Goal: Task Accomplishment & Management: Manage account settings

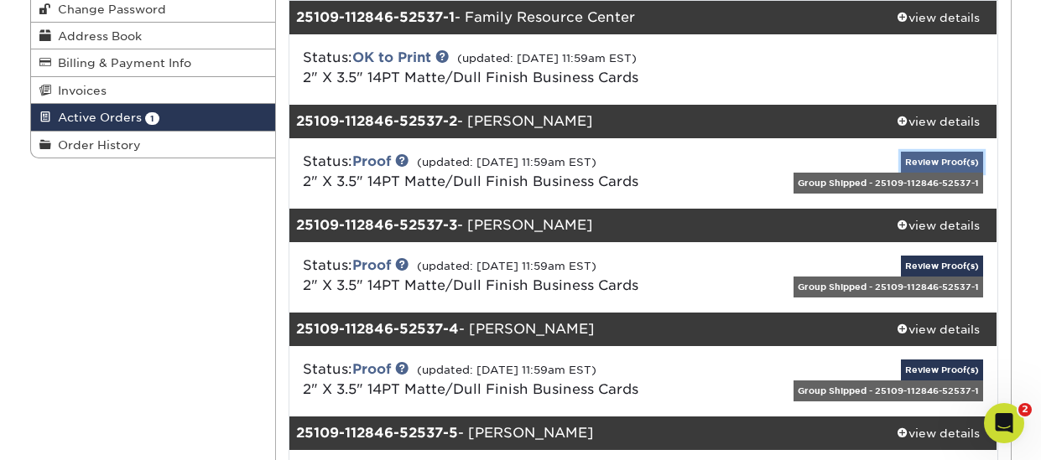
click at [940, 160] on link "Review Proof(s)" at bounding box center [942, 162] width 82 height 21
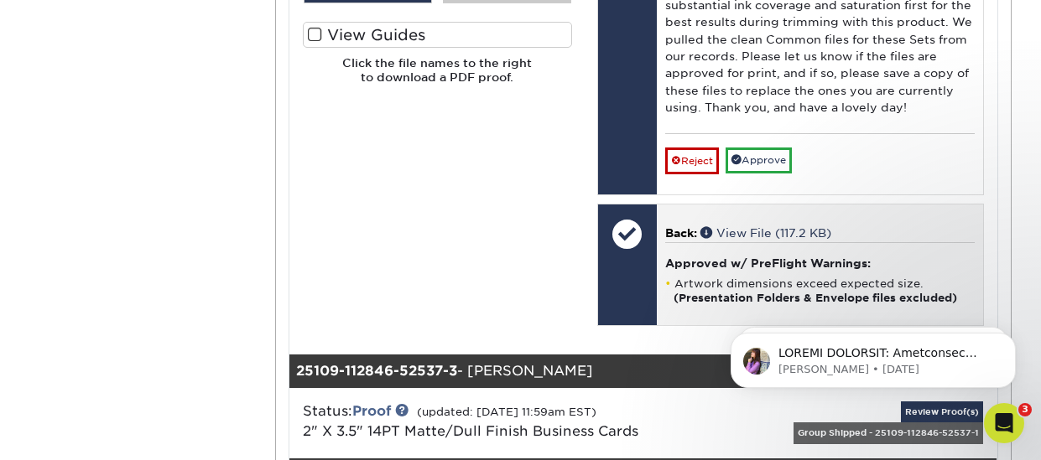
scroll to position [1090, 0]
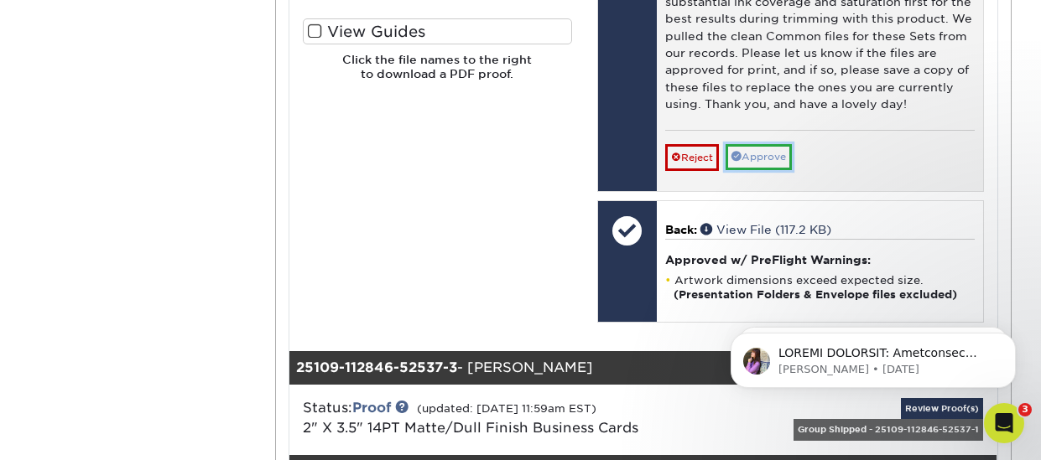
click at [765, 156] on link "Approve" at bounding box center [758, 157] width 66 height 26
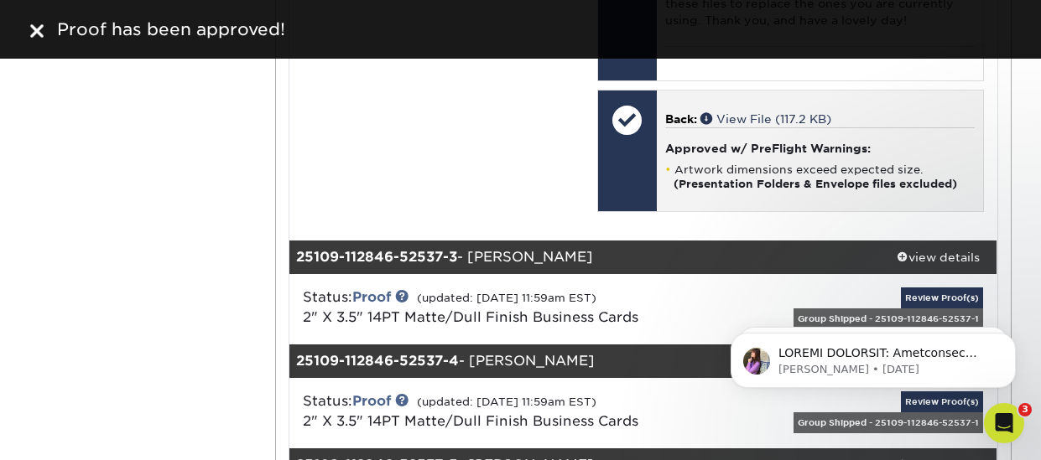
scroll to position [1258, 0]
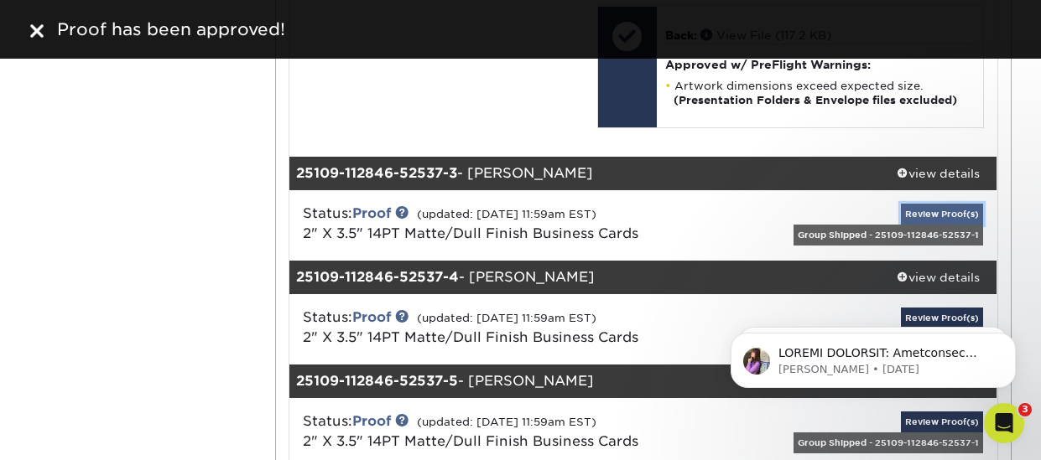
click at [936, 210] on link "Review Proof(s)" at bounding box center [942, 214] width 82 height 21
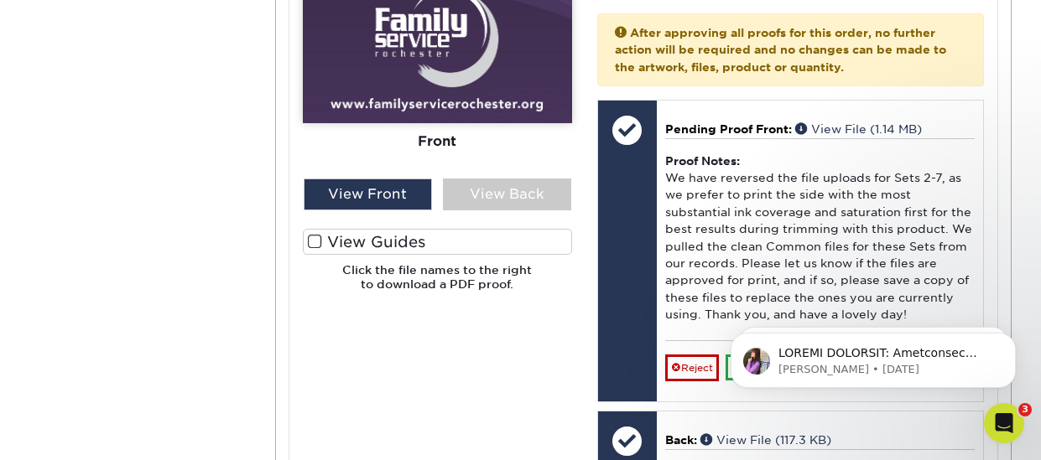
scroll to position [2096, 0]
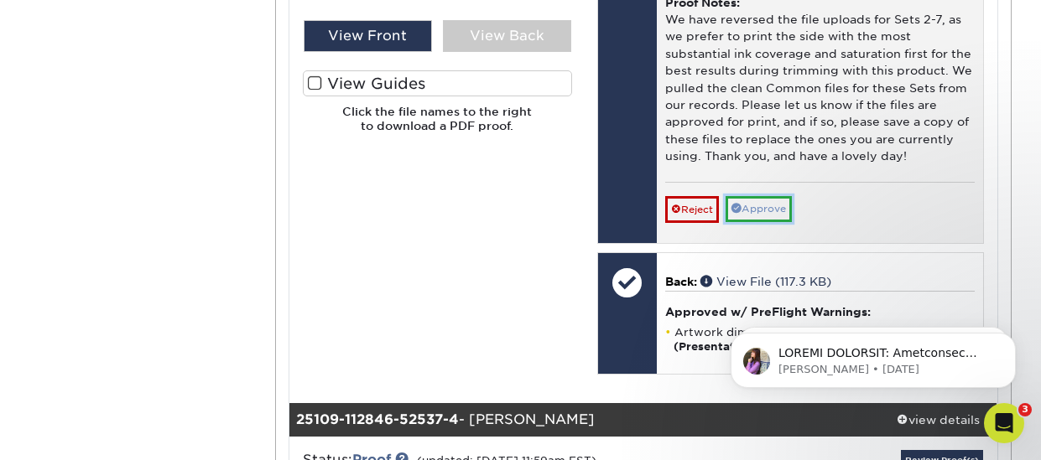
click at [763, 205] on link "Approve" at bounding box center [758, 209] width 66 height 26
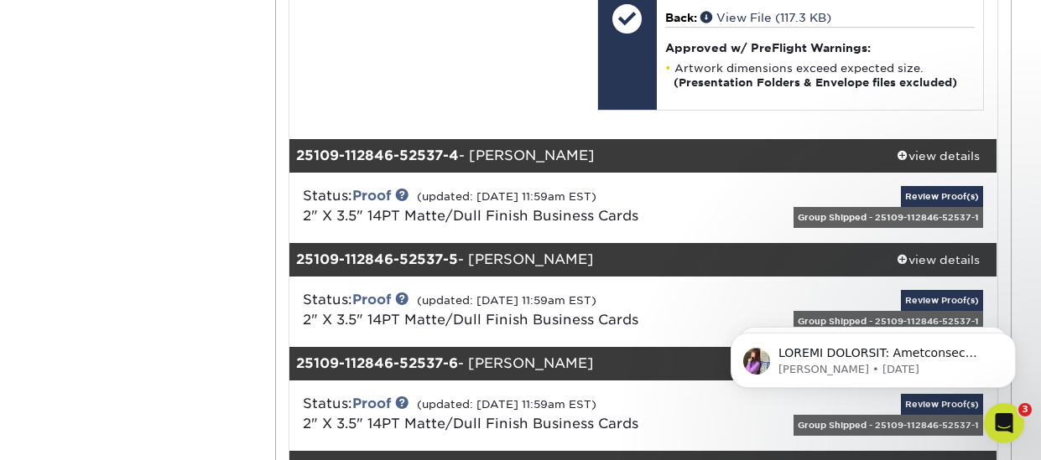
scroll to position [2432, 0]
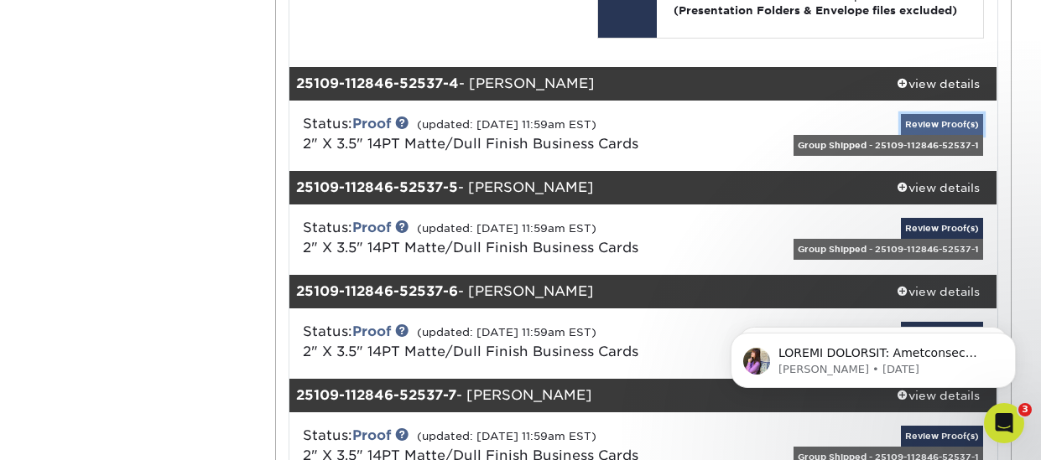
click at [927, 127] on link "Review Proof(s)" at bounding box center [942, 124] width 82 height 21
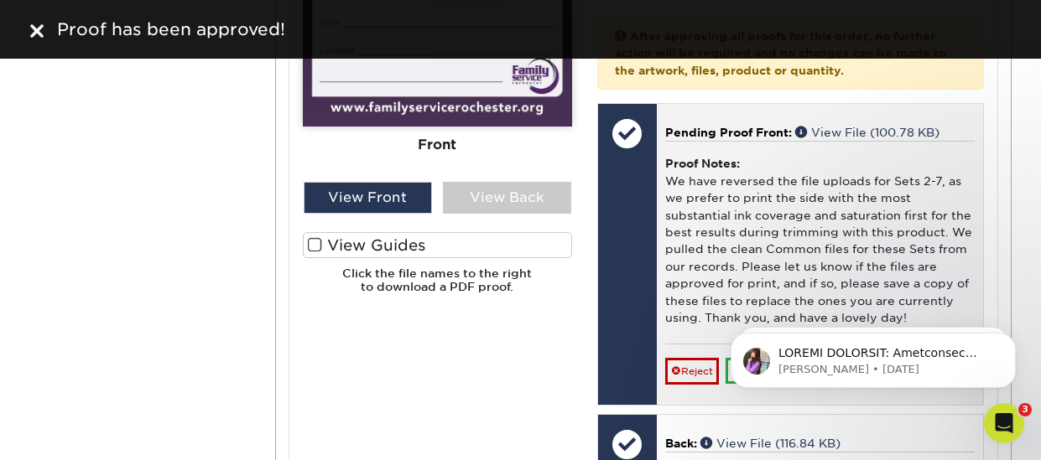
scroll to position [3244, 0]
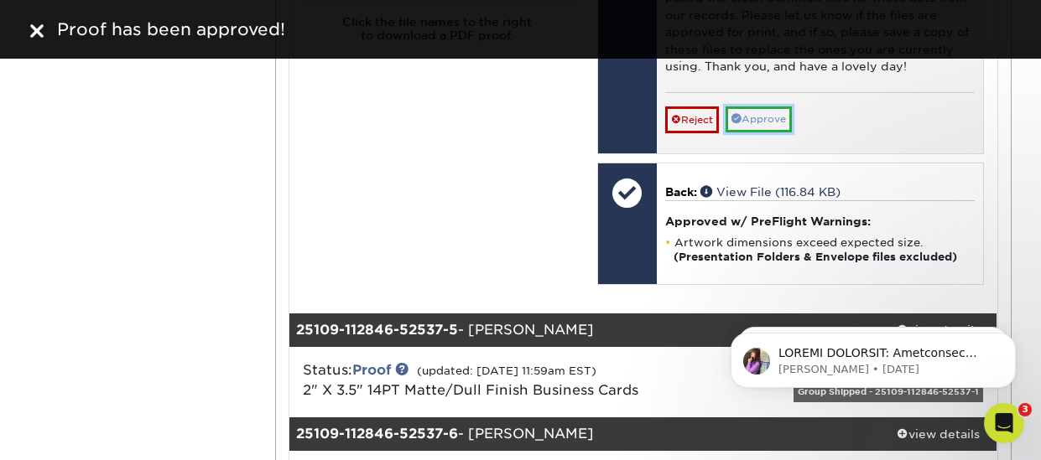
click at [756, 121] on link "Approve" at bounding box center [758, 119] width 66 height 26
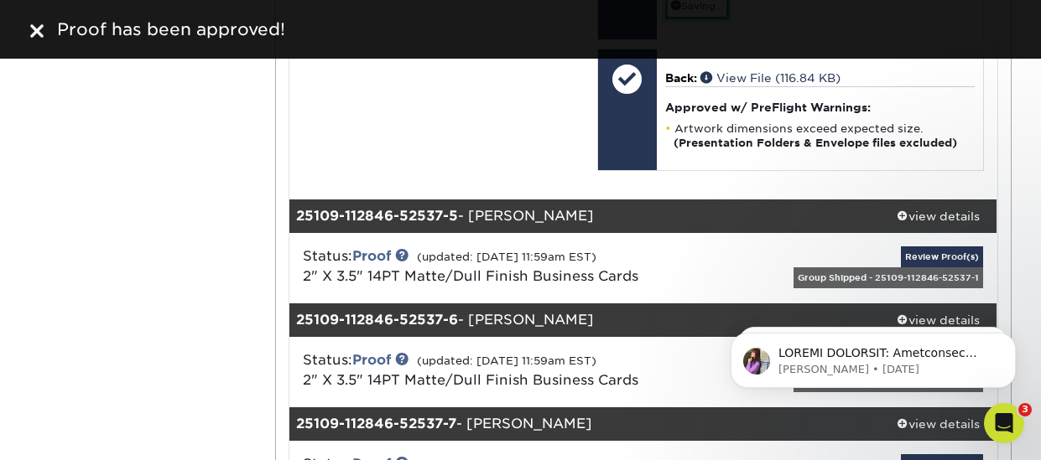
scroll to position [3328, 0]
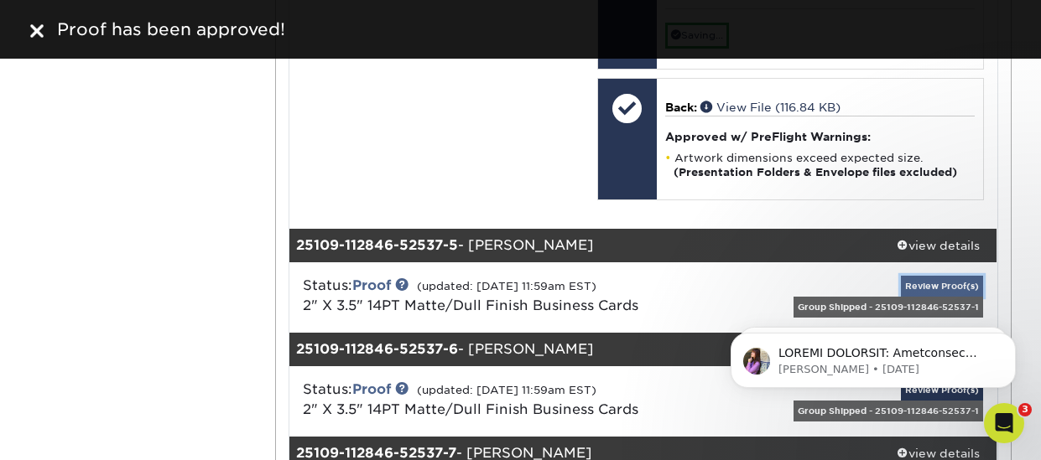
click at [927, 280] on link "Review Proof(s)" at bounding box center [942, 286] width 82 height 21
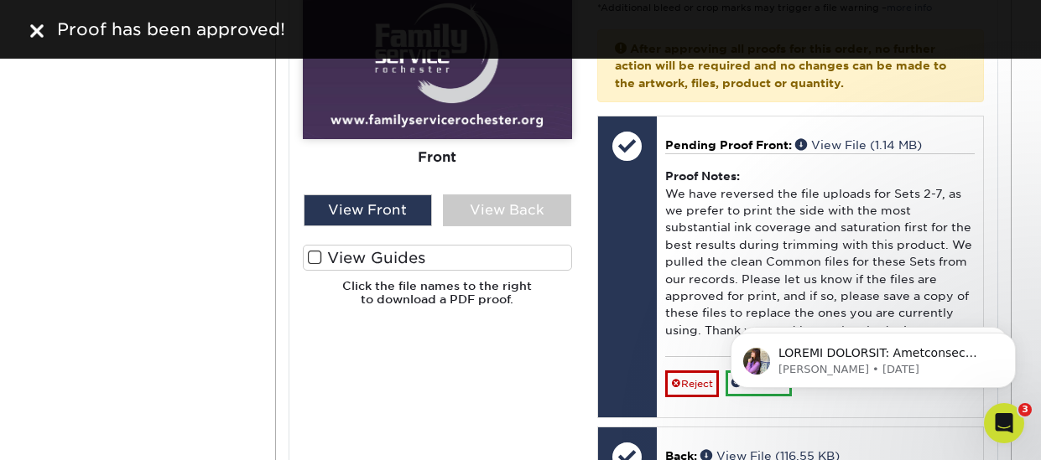
scroll to position [4159, 0]
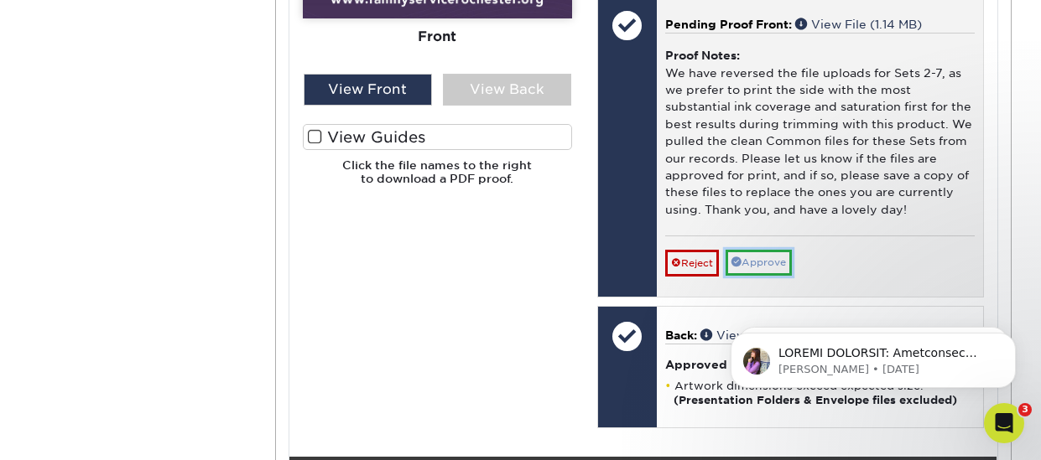
click at [763, 260] on link "Approve" at bounding box center [758, 263] width 66 height 26
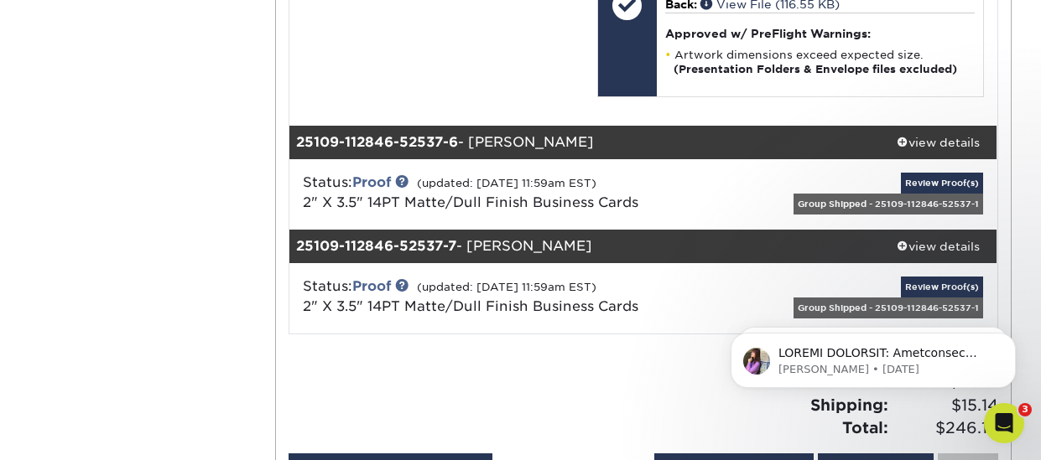
scroll to position [4578, 0]
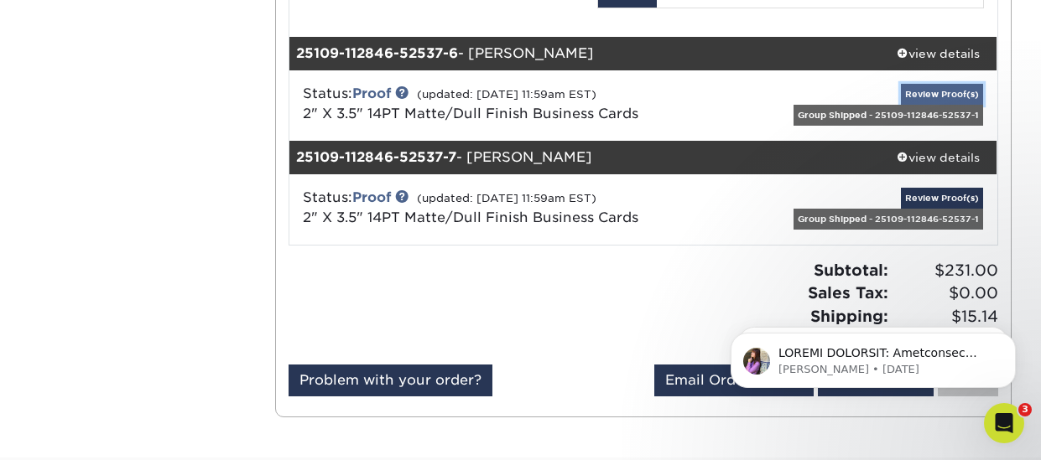
click at [927, 95] on link "Review Proof(s)" at bounding box center [942, 94] width 82 height 21
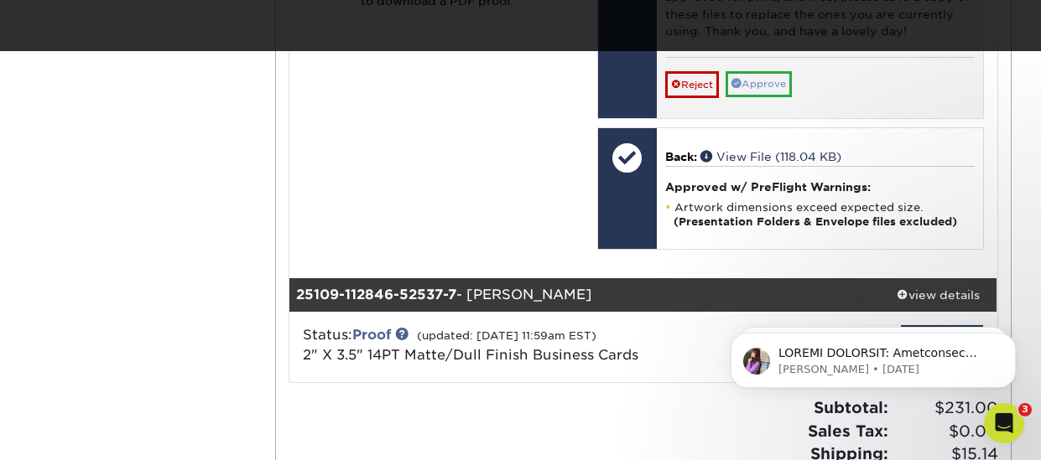
scroll to position [5391, 0]
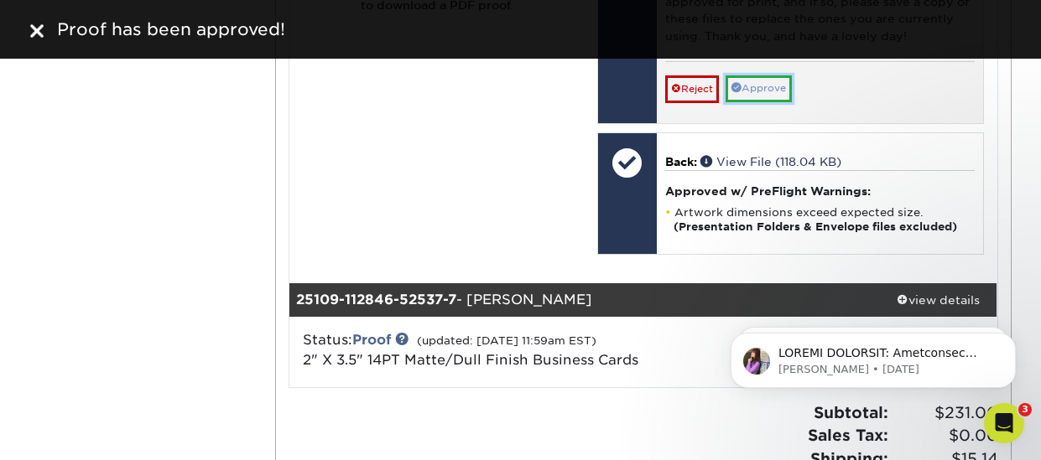
click at [765, 95] on link "Approve" at bounding box center [758, 88] width 66 height 26
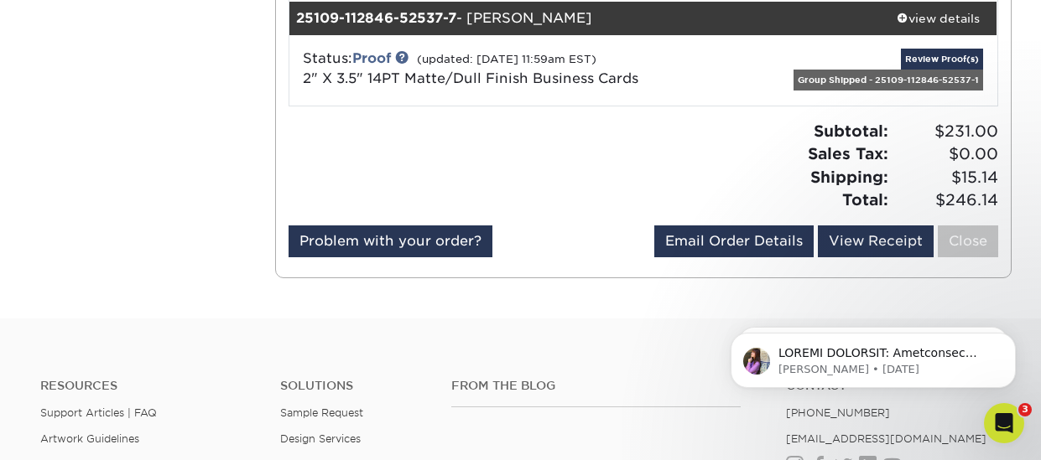
scroll to position [5642, 0]
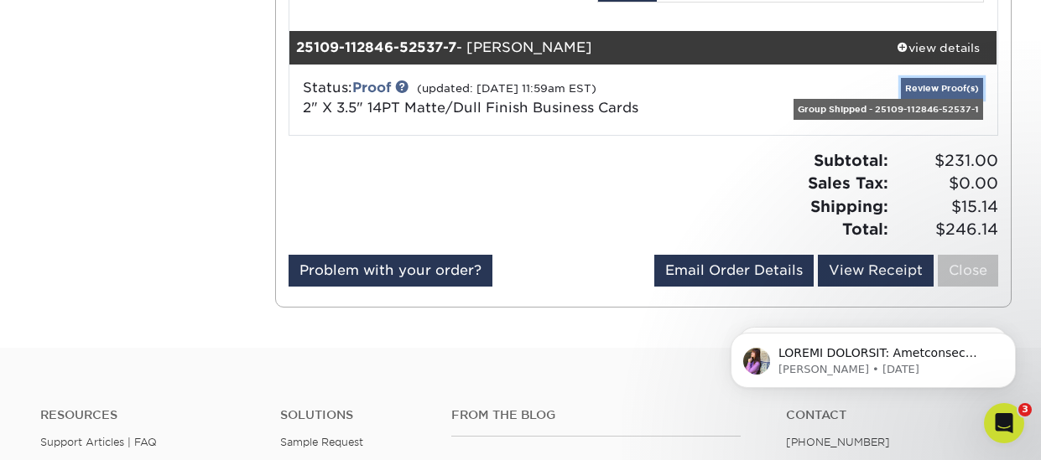
click at [936, 85] on link "Review Proof(s)" at bounding box center [942, 88] width 82 height 21
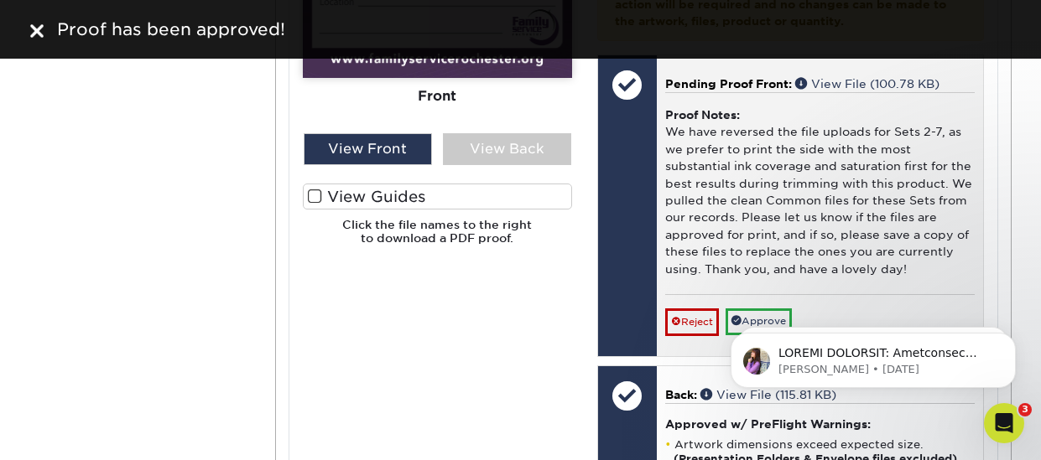
scroll to position [6289, 0]
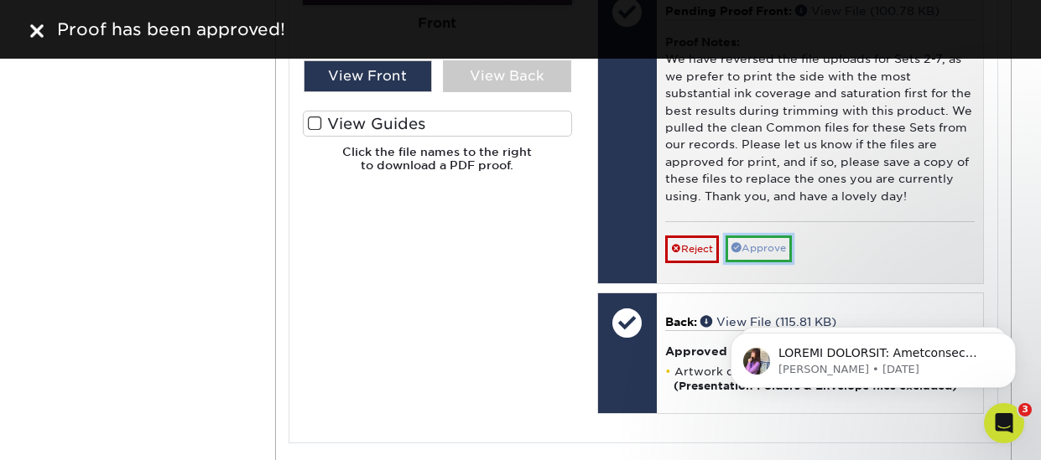
click at [757, 251] on link "Approve" at bounding box center [758, 249] width 66 height 26
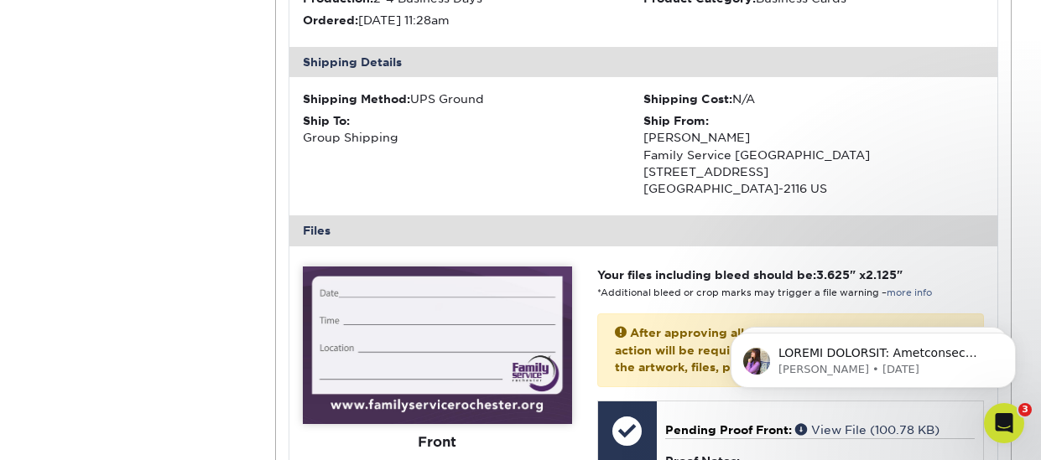
scroll to position [5367, 0]
